Goal: Task Accomplishment & Management: Use online tool/utility

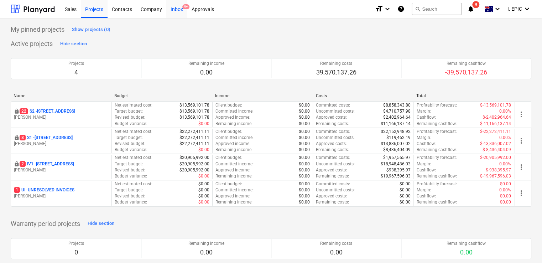
click at [177, 6] on div "Inbox 9+" at bounding box center [176, 9] width 21 height 18
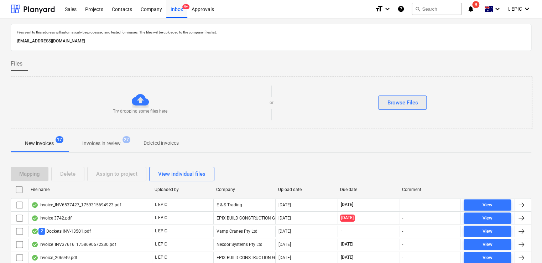
click at [406, 102] on div "Browse Files" at bounding box center [402, 102] width 31 height 9
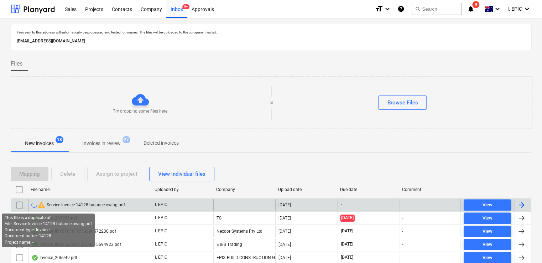
click at [41, 204] on span "warning" at bounding box center [41, 204] width 9 height 9
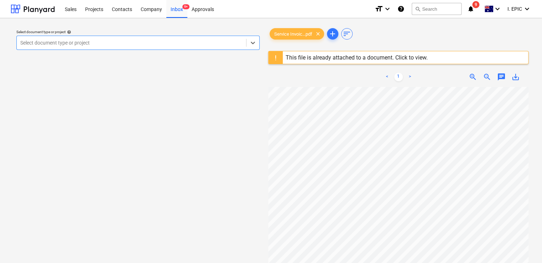
click at [500, 76] on span "chat" at bounding box center [501, 77] width 9 height 9
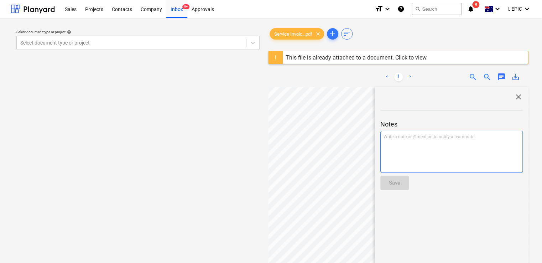
click at [416, 147] on div "Write a note or @mention to notify a teammate ﻿" at bounding box center [451, 152] width 142 height 42
click at [407, 137] on span "Already paid $5,417.50" at bounding box center [406, 137] width 45 height 5
click at [412, 139] on span "Already paid the $5,417.50" at bounding box center [410, 137] width 52 height 5
click at [411, 137] on span "Already paid thfirst half e $5,417.50" at bounding box center [418, 137] width 69 height 5
drag, startPoint x: 434, startPoint y: 137, endPoint x: 439, endPoint y: 136, distance: 4.6
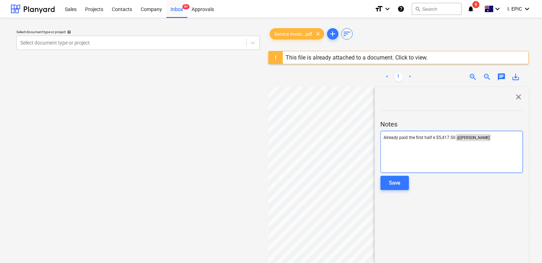
click at [434, 137] on span "Already paid the first half e $5,417.50" at bounding box center [420, 137] width 72 height 5
click at [401, 179] on button "Save" at bounding box center [394, 183] width 28 height 14
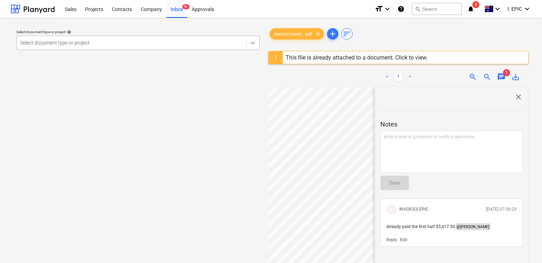
click at [252, 41] on icon at bounding box center [252, 42] width 7 height 7
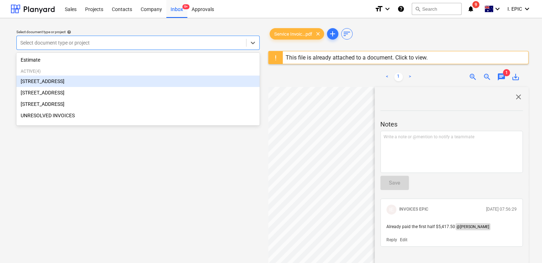
click at [94, 84] on div "[STREET_ADDRESS]" at bounding box center [137, 80] width 243 height 11
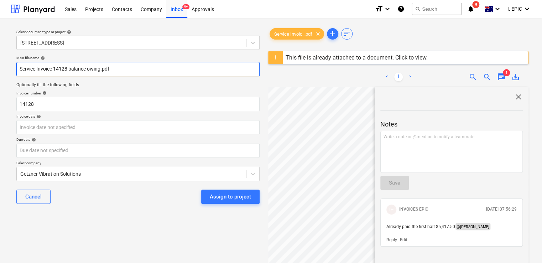
click at [54, 68] on input "Service Invoice 14128 balance owing.pdf" at bounding box center [137, 69] width 243 height 14
type input "Getzner Inv 14128 balance owing.pdf"
click at [516, 94] on span "close" at bounding box center [518, 97] width 9 height 9
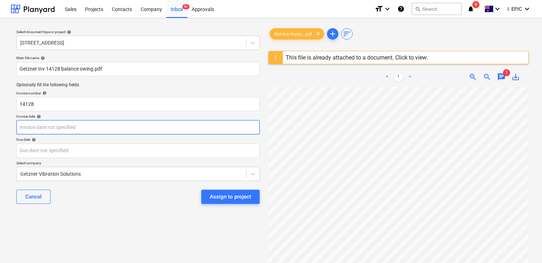
click at [49, 129] on body "Sales Projects Contacts Company Inbox 9+ Approvals format_size keyboard_arrow_d…" at bounding box center [271, 131] width 542 height 263
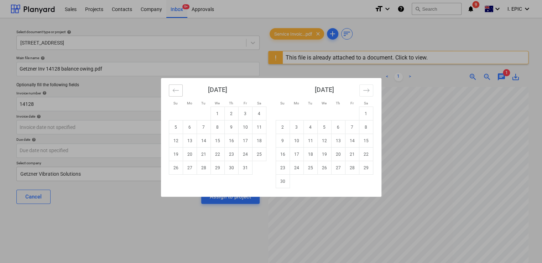
click at [178, 87] on icon "Move backward to switch to the previous month." at bounding box center [175, 90] width 7 height 7
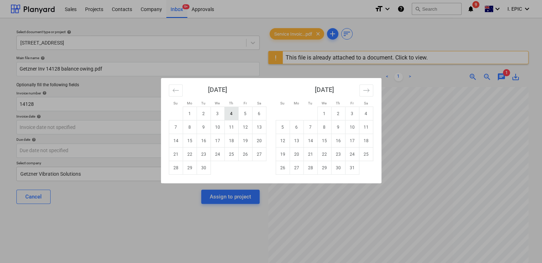
click at [228, 112] on td "4" at bounding box center [231, 114] width 14 height 14
type input "04 Sep 2025"
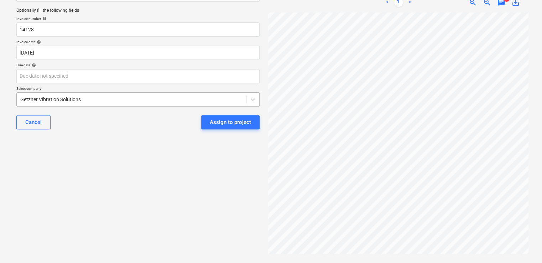
scroll to position [75, 0]
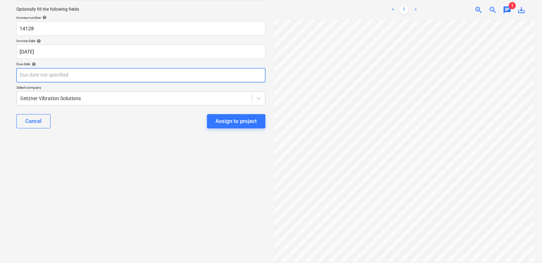
click at [41, 75] on body "Sales Projects Contacts Company Inbox 9+ Approvals format_size keyboard_arrow_d…" at bounding box center [271, 56] width 542 height 263
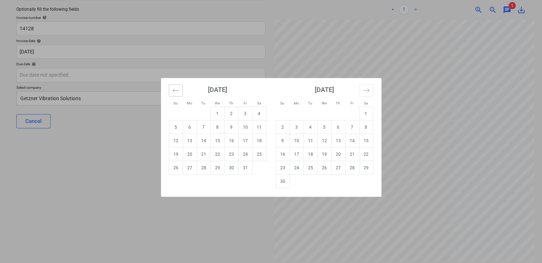
click at [178, 90] on icon "Move backward to switch to the previous month." at bounding box center [175, 90] width 7 height 7
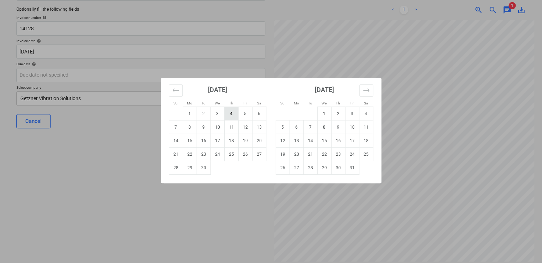
click at [231, 114] on td "4" at bounding box center [231, 114] width 14 height 14
type input "04 Sep 2025"
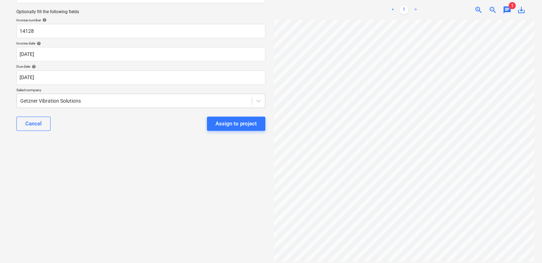
scroll to position [0, 0]
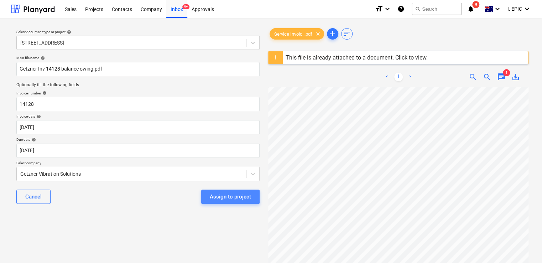
click at [224, 194] on div "Assign to project" at bounding box center [230, 196] width 41 height 9
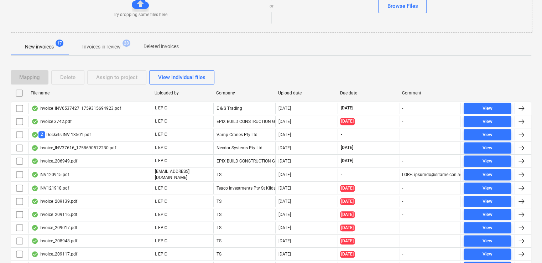
scroll to position [27, 0]
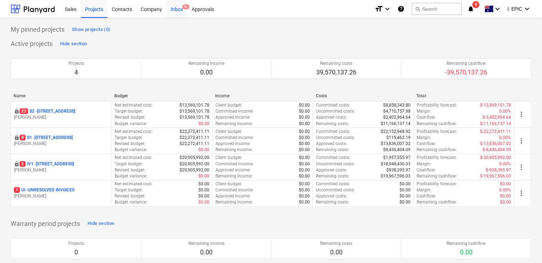
click at [176, 5] on div "Inbox 9+" at bounding box center [176, 9] width 21 height 18
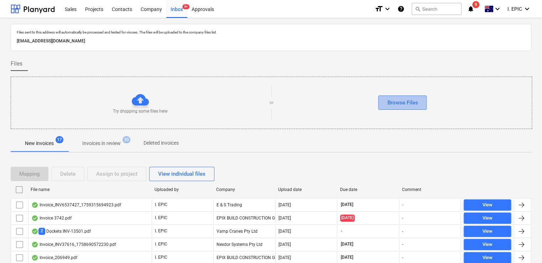
click at [395, 104] on div "Browse Files" at bounding box center [402, 102] width 31 height 9
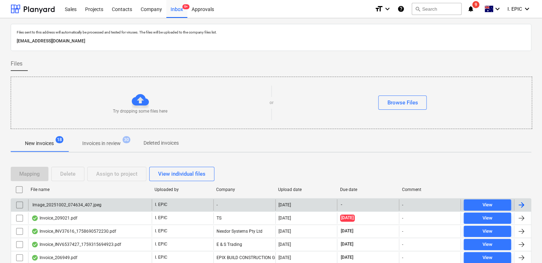
click at [103, 204] on div "Image_20251002_074634_407.jpeg" at bounding box center [90, 204] width 124 height 11
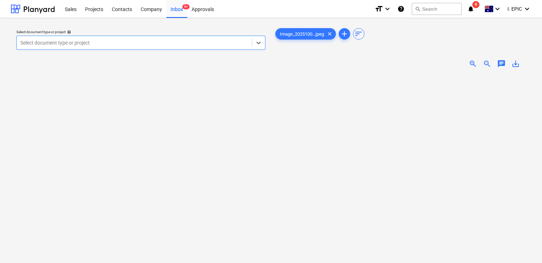
click at [500, 62] on span "chat" at bounding box center [501, 63] width 9 height 9
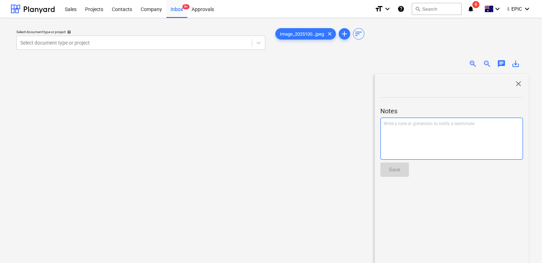
click at [426, 129] on div "Write a note or @mention to notify a teammate ﻿" at bounding box center [451, 139] width 142 height 42
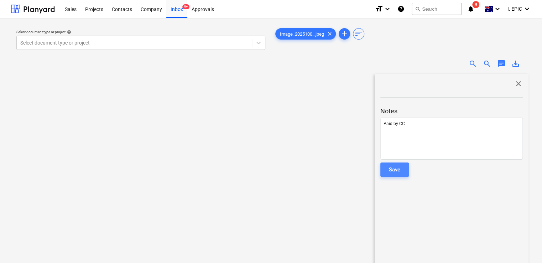
click at [392, 167] on div "Save" at bounding box center [394, 169] width 11 height 9
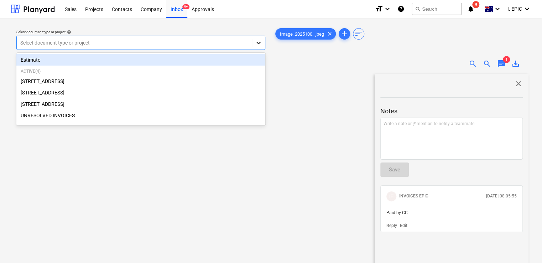
click at [256, 43] on icon at bounding box center [258, 42] width 7 height 7
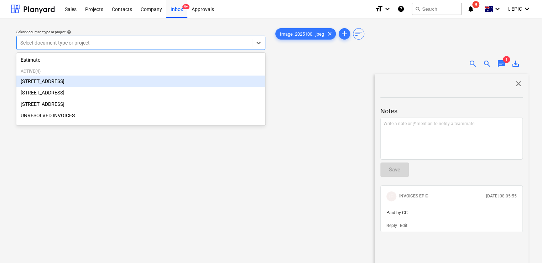
click at [88, 75] on div "76 Beach Rd, Sandringham" at bounding box center [140, 80] width 249 height 11
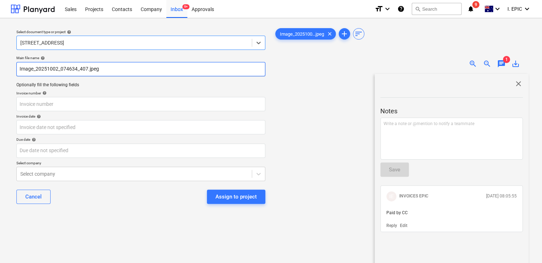
click at [85, 71] on input "Image_20251002_074634_407.jpeg" at bounding box center [140, 69] width 249 height 14
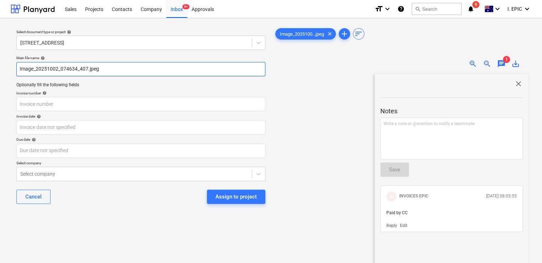
drag, startPoint x: 87, startPoint y: 69, endPoint x: -2, endPoint y: 68, distance: 89.0
click at [0, 68] on html "Sales Projects Contacts Company Inbox 9+ Approvals format_size keyboard_arrow_d…" at bounding box center [271, 131] width 542 height 263
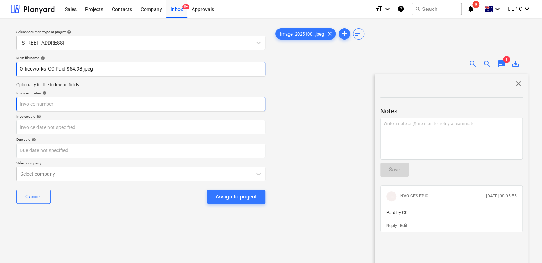
type input "Officeworks_CC Paid $54.98.jpeg"
click at [38, 107] on input "text" at bounding box center [140, 104] width 249 height 14
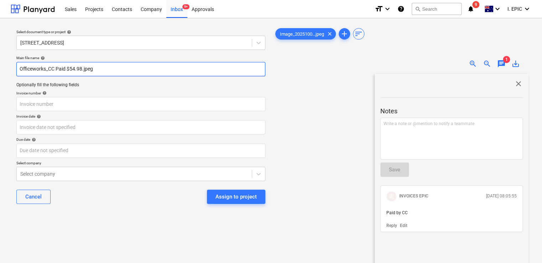
drag, startPoint x: 82, startPoint y: 69, endPoint x: 18, endPoint y: 68, distance: 63.8
click at [18, 68] on input "Officeworks_CC Paid $54.98.jpeg" at bounding box center [140, 69] width 249 height 14
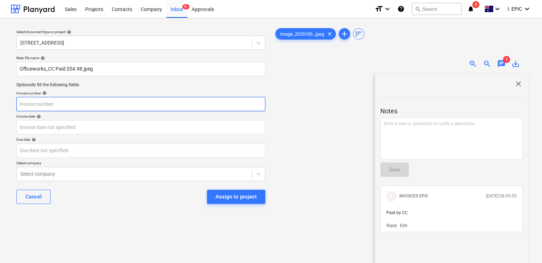
click at [31, 102] on input "text" at bounding box center [140, 104] width 249 height 14
paste input "Officeworks_CC Paid $54.98"
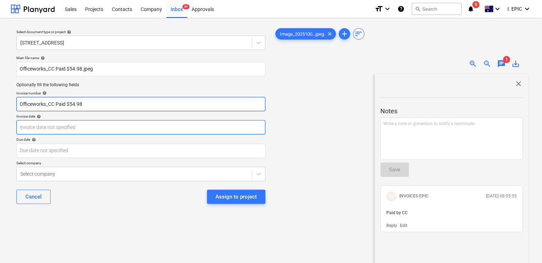
type input "Officeworks_CC Paid $54.98"
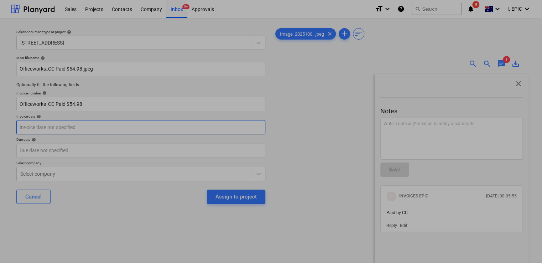
click at [47, 127] on body "Sales Projects Contacts Company Inbox 9+ Approvals format_size keyboard_arrow_d…" at bounding box center [271, 131] width 542 height 263
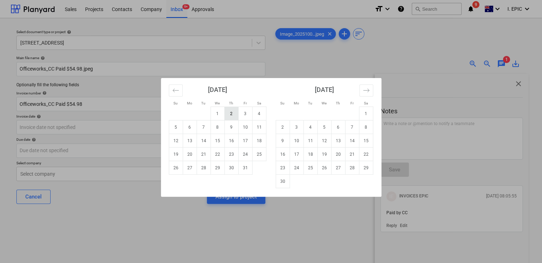
click at [233, 111] on td "2" at bounding box center [231, 114] width 14 height 14
type input "02 Oct 2025"
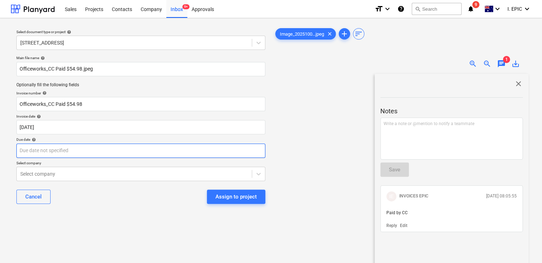
click at [101, 154] on body "Sales Projects Contacts Company Inbox 9+ Approvals format_size keyboard_arrow_d…" at bounding box center [271, 131] width 542 height 263
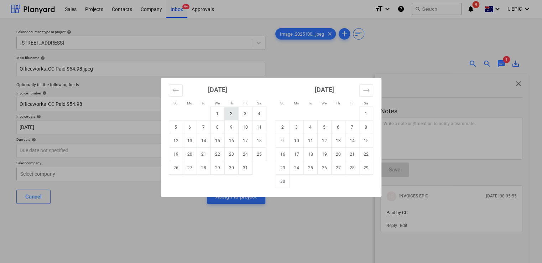
click at [225, 110] on td "2" at bounding box center [231, 114] width 14 height 14
type input "02 Oct 2025"
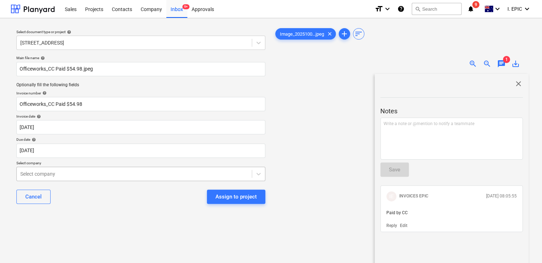
click at [122, 175] on body "Sales Projects Contacts Company Inbox 9+ Approvals format_size keyboard_arrow_d…" at bounding box center [271, 131] width 542 height 263
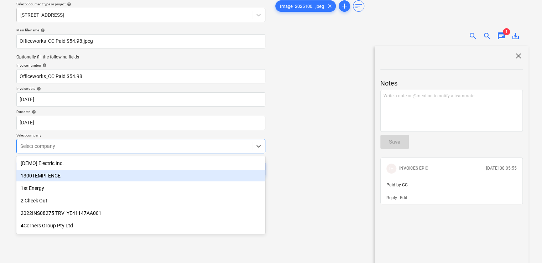
scroll to position [32, 0]
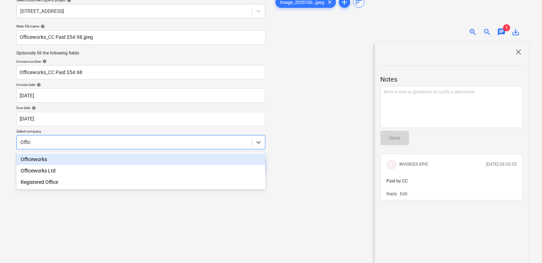
type input "Office"
click at [102, 159] on div "Officeworks" at bounding box center [140, 158] width 249 height 11
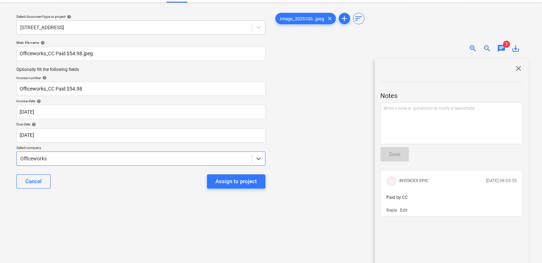
scroll to position [0, 0]
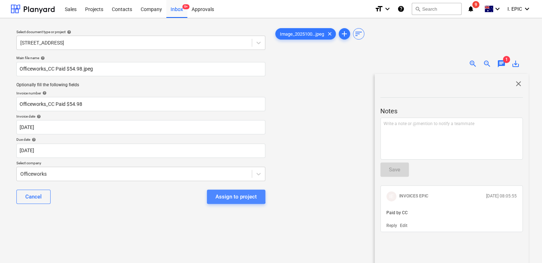
click at [228, 196] on div "Assign to project" at bounding box center [235, 196] width 41 height 9
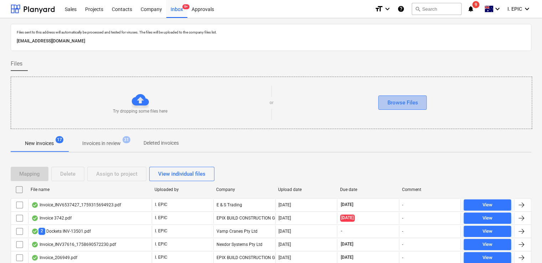
click at [402, 98] on div "Browse Files" at bounding box center [402, 102] width 31 height 9
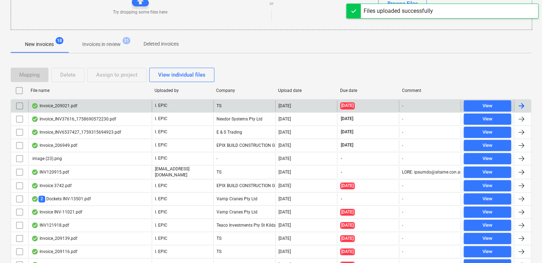
scroll to position [107, 0]
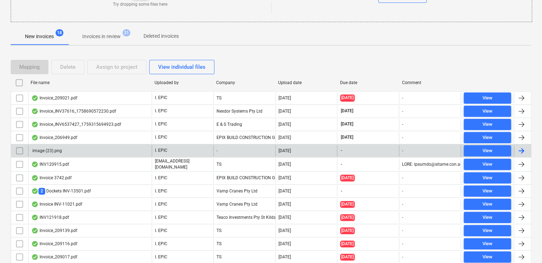
click at [113, 149] on div "image (23).png" at bounding box center [90, 150] width 124 height 11
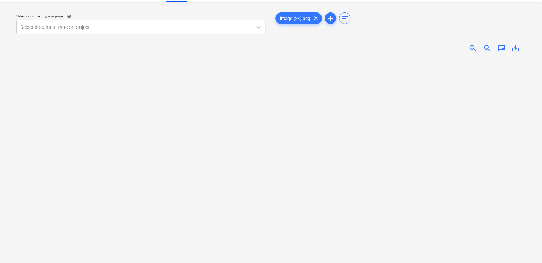
click at [496, 47] on div "chat" at bounding box center [501, 48] width 14 height 9
click at [500, 47] on span "chat" at bounding box center [501, 48] width 9 height 9
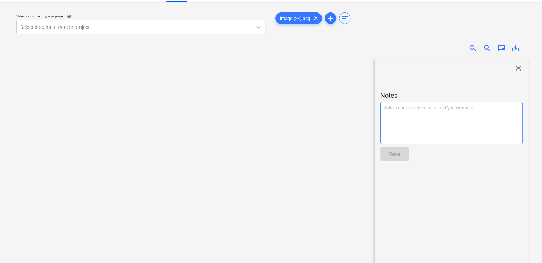
click at [429, 108] on p "Write a note or @mention to notify a teammate ﻿" at bounding box center [452, 108] width 136 height 6
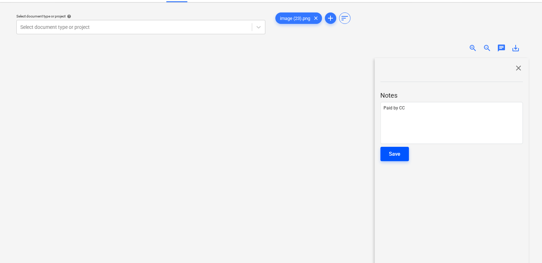
click at [393, 153] on div "Save" at bounding box center [394, 153] width 11 height 9
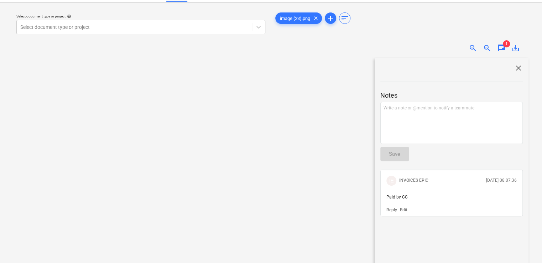
click at [515, 67] on span "close" at bounding box center [518, 68] width 9 height 9
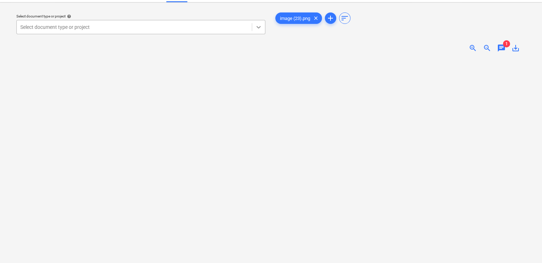
click at [257, 26] on icon at bounding box center [258, 27] width 4 height 2
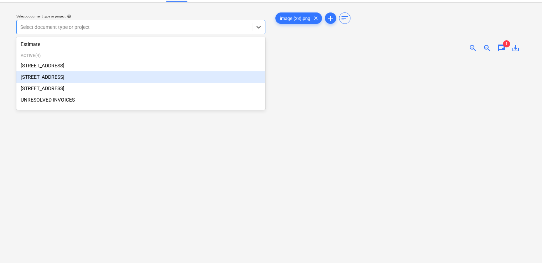
click at [91, 76] on div "[STREET_ADDRESS]" at bounding box center [140, 76] width 249 height 11
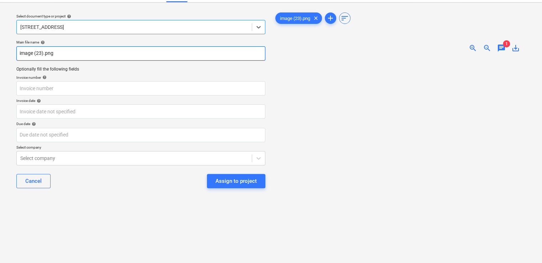
click at [43, 55] on input "image (23).png" at bounding box center [140, 53] width 249 height 14
drag, startPoint x: 114, startPoint y: 54, endPoint x: 57, endPoint y: 50, distance: 57.9
click at [57, 50] on input "Bad Shepherd Brewing Co_CC Paid $242.51.png" at bounding box center [140, 53] width 249 height 14
drag, startPoint x: 20, startPoint y: 51, endPoint x: 116, endPoint y: 53, distance: 96.6
click at [116, 53] on input "Bad Shepherd Brewing Co_CC Paid $242.51.png" at bounding box center [140, 53] width 249 height 14
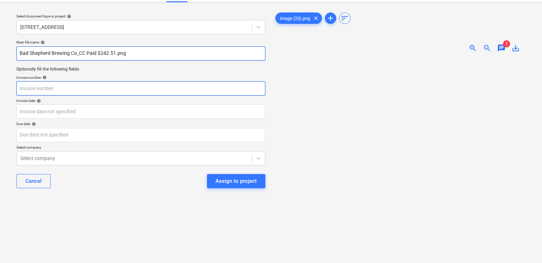
type input "Bad Shepherd Brewing Co_CC Paid $242.51.png"
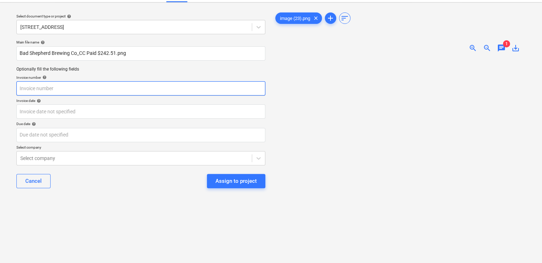
click at [60, 91] on input "text" at bounding box center [140, 88] width 249 height 14
paste input "Bad Shepherd Brewing Co_CC Paid $242.51"
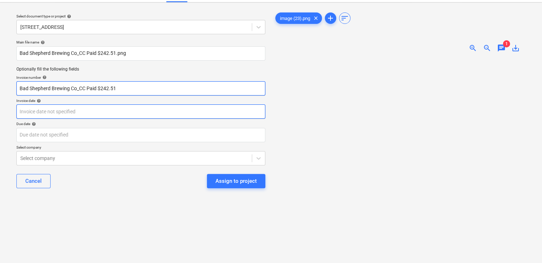
type input "Bad Shepherd Brewing Co_CC Paid $242.51"
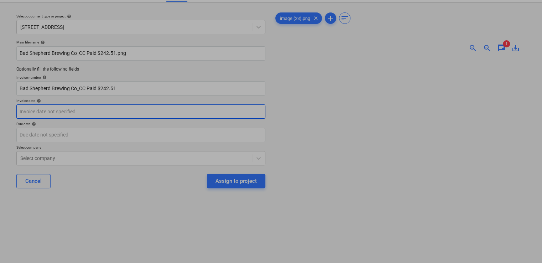
click at [57, 115] on body "Sales Projects Contacts Company Inbox 9+ Approvals format_size keyboard_arrow_d…" at bounding box center [271, 115] width 542 height 263
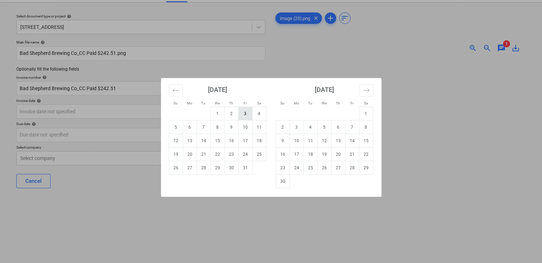
click at [248, 115] on td "3" at bounding box center [245, 114] width 14 height 14
type input "03 Oct 2025"
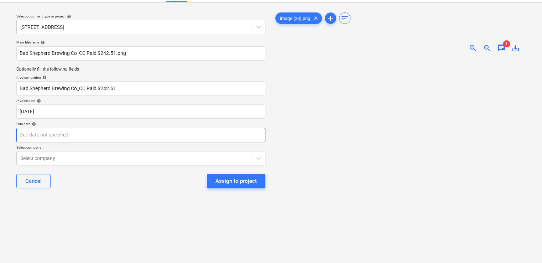
click at [78, 130] on body "Sales Projects Contacts Company Inbox 9+ Approvals format_size keyboard_arrow_d…" at bounding box center [271, 115] width 542 height 263
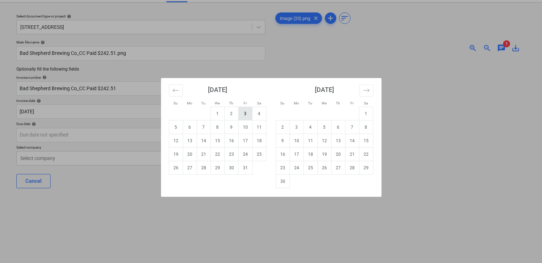
click at [243, 113] on td "3" at bounding box center [245, 114] width 14 height 14
type input "03 Oct 2025"
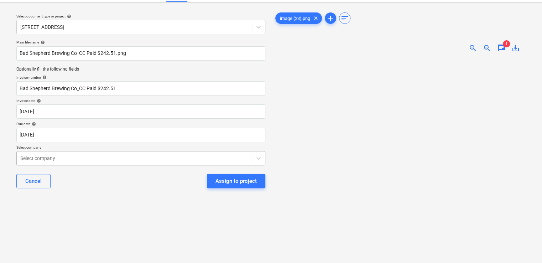
click at [113, 155] on div "Main file name help Bad Shepherd Brewing Co_CC Paid $242.51.png Optionally fill…" at bounding box center [141, 117] width 255 height 160
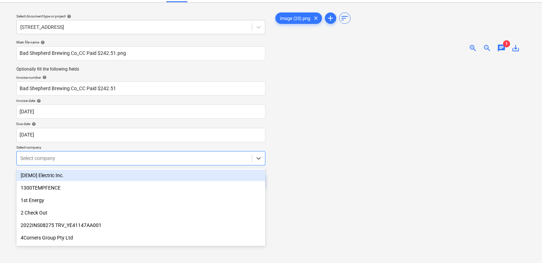
scroll to position [32, 0]
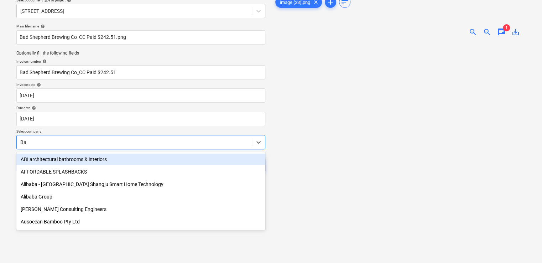
type input "B"
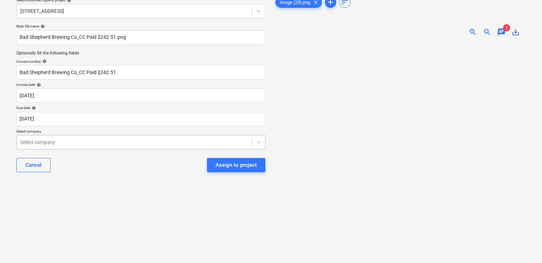
click at [114, 142] on div at bounding box center [134, 142] width 228 height 7
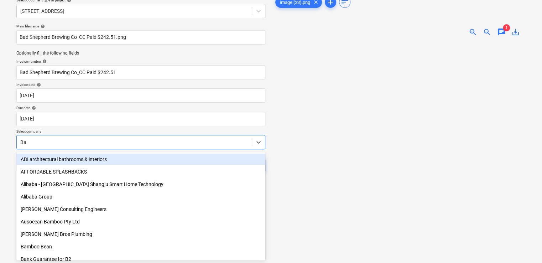
type input "Bad"
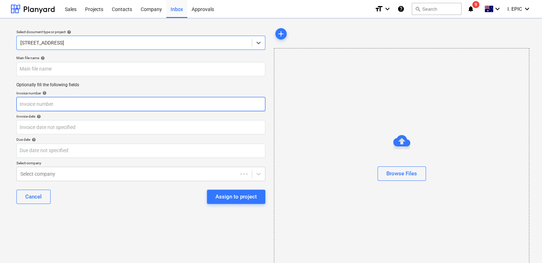
type input "image (23).png"
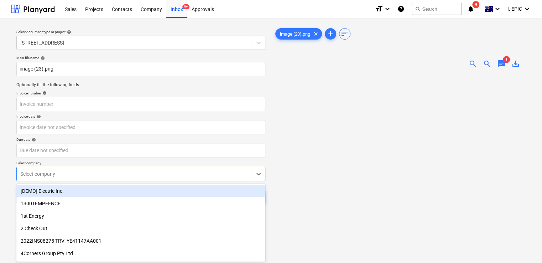
click at [134, 172] on body "Sales Projects Contacts Company Inbox 9+ Approvals format_size keyboard_arrow_d…" at bounding box center [271, 131] width 542 height 263
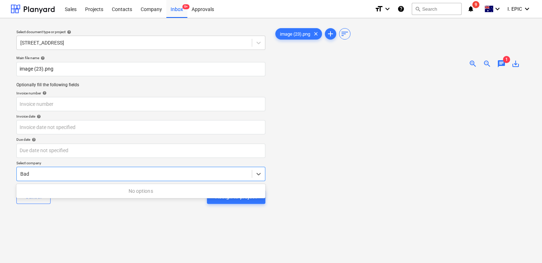
type input "Bad"
click at [322, 83] on div at bounding box center [401, 195] width 255 height 243
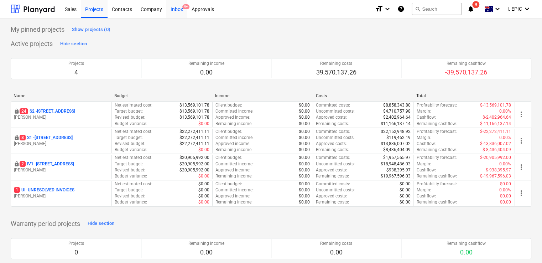
click at [172, 9] on div "Inbox 9+" at bounding box center [176, 9] width 21 height 18
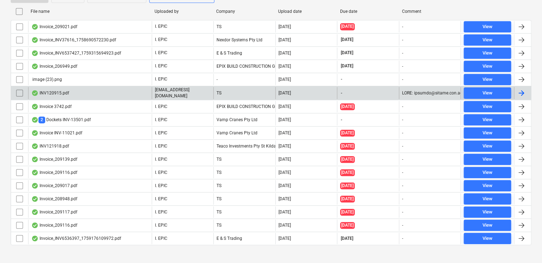
scroll to position [142, 0]
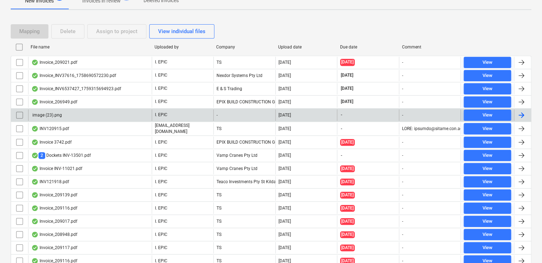
click at [98, 116] on div "image (23).png" at bounding box center [90, 114] width 124 height 11
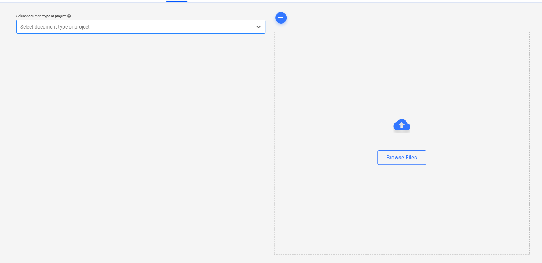
scroll to position [16, 0]
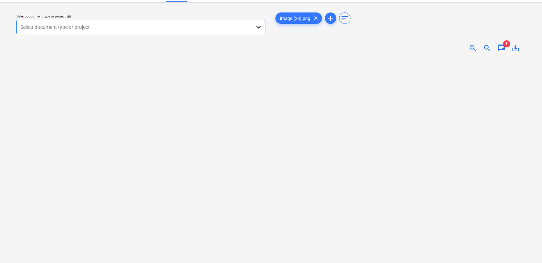
drag, startPoint x: 257, startPoint y: 22, endPoint x: 252, endPoint y: 27, distance: 7.1
click at [257, 23] on div at bounding box center [258, 27] width 13 height 13
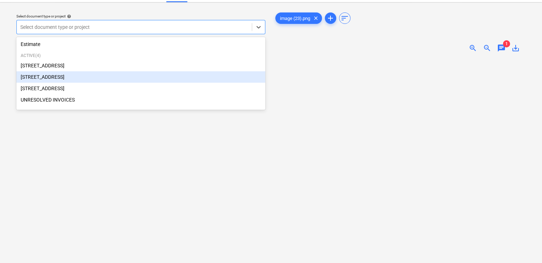
click at [80, 78] on div "[STREET_ADDRESS]" at bounding box center [140, 76] width 249 height 11
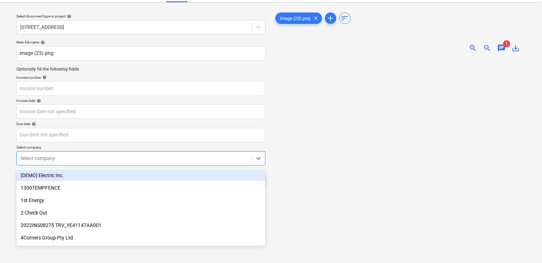
click at [60, 157] on div "Main file name help image (23).png Optionally fill the following fields Invoice…" at bounding box center [141, 117] width 255 height 160
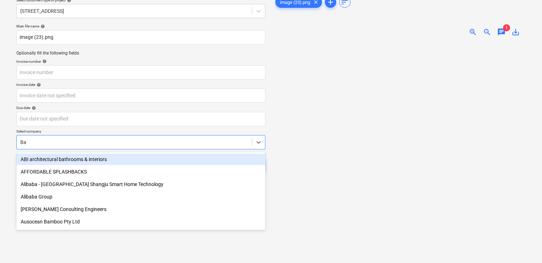
type input "Bad"
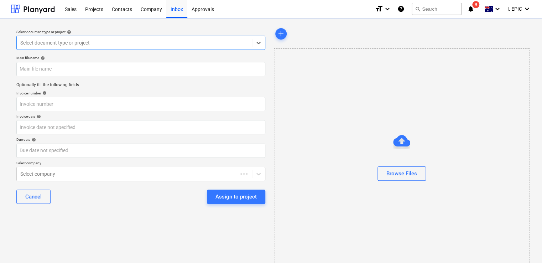
type input "image (23).png"
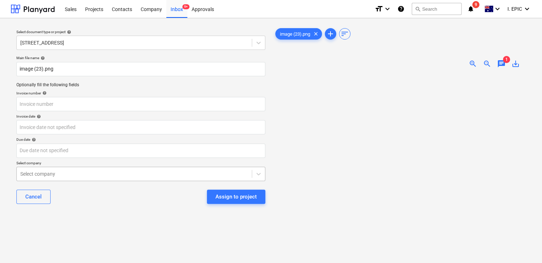
click at [140, 169] on div "Select company" at bounding box center [134, 174] width 235 height 10
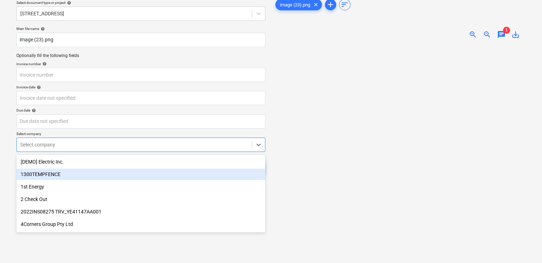
scroll to position [32, 0]
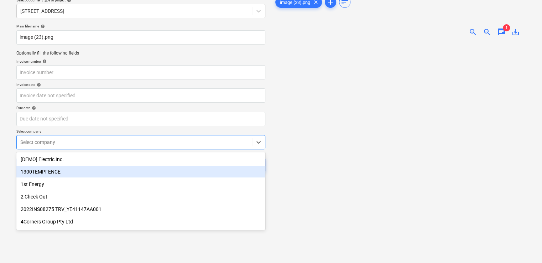
click at [146, 175] on div "1300TEMPFENCE" at bounding box center [140, 171] width 249 height 11
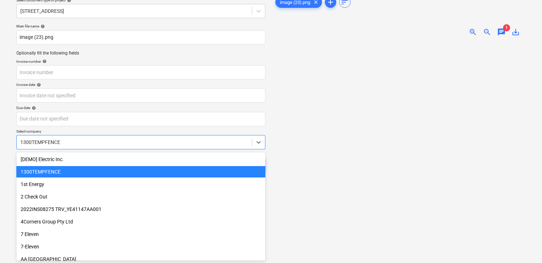
click at [135, 141] on div at bounding box center [134, 142] width 228 height 7
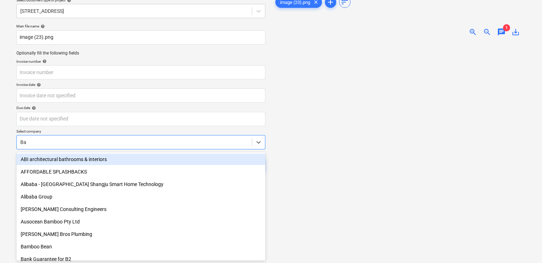
scroll to position [12, 0]
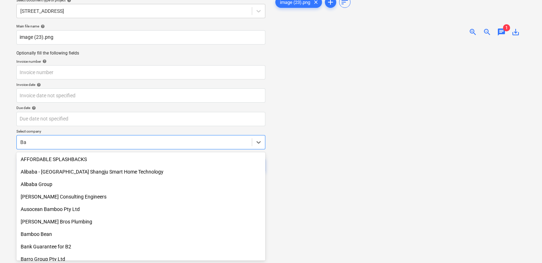
type input "Bad"
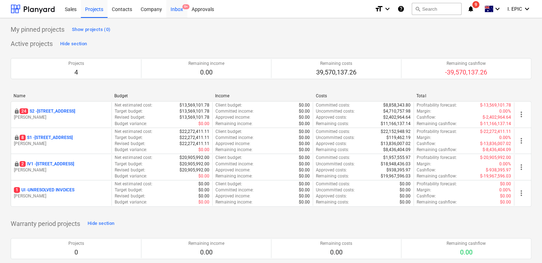
click at [182, 9] on div "Inbox 9+" at bounding box center [176, 9] width 21 height 18
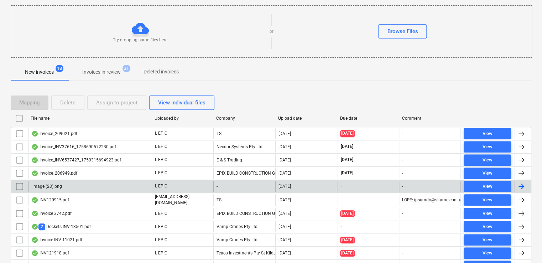
click at [110, 186] on div "image (23).png" at bounding box center [90, 186] width 124 height 11
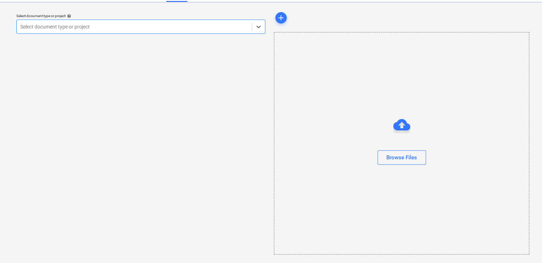
scroll to position [16, 0]
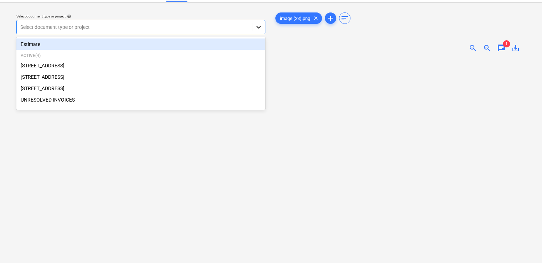
click at [256, 28] on icon at bounding box center [258, 27] width 7 height 7
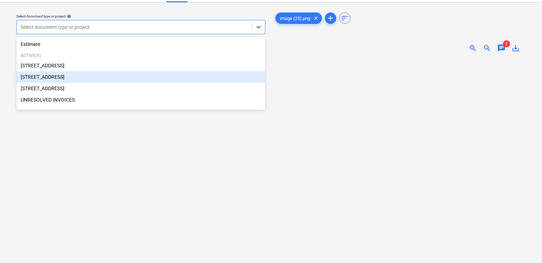
click at [120, 73] on div "[STREET_ADDRESS]" at bounding box center [140, 76] width 249 height 11
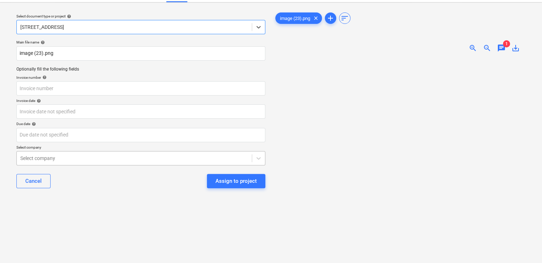
click at [86, 154] on div "Select company" at bounding box center [140, 158] width 249 height 14
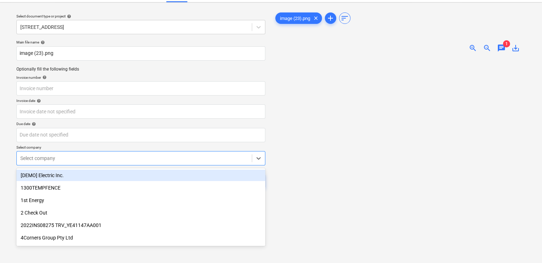
scroll to position [32, 0]
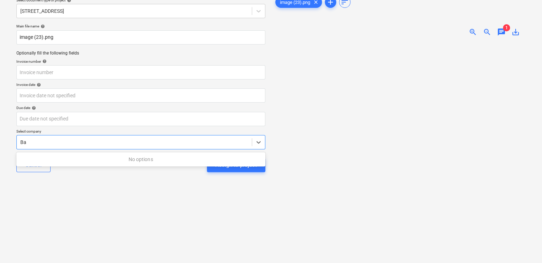
type input "B"
